Goal: Task Accomplishment & Management: Manage account settings

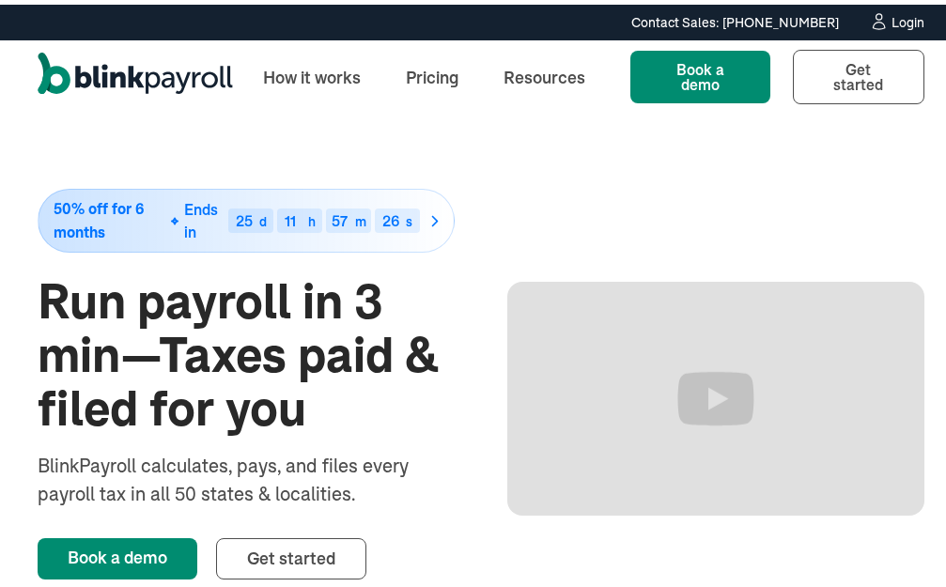
click at [892, 13] on div "Login" at bounding box center [908, 17] width 33 height 13
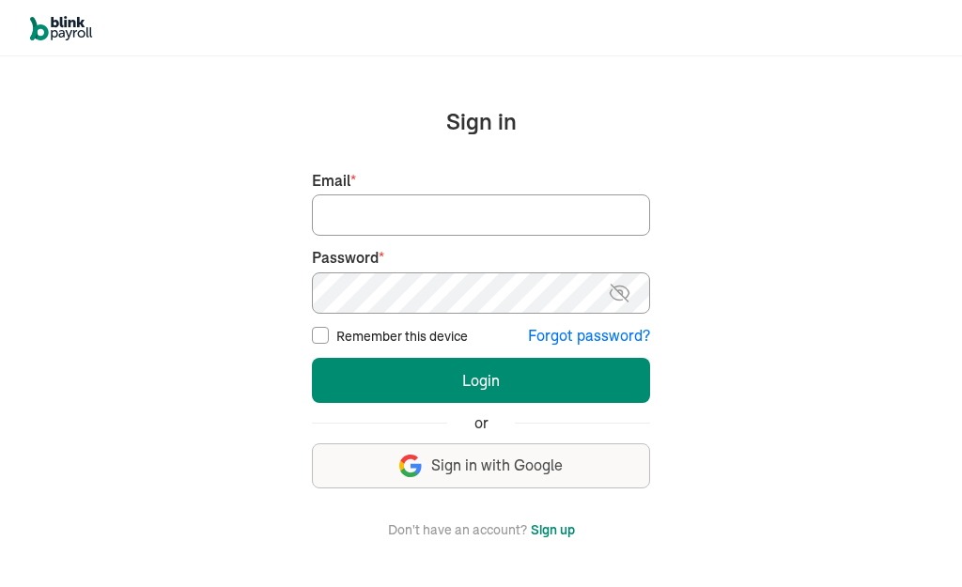
click at [336, 216] on input "Email *" at bounding box center [481, 215] width 338 height 41
